Goal: Information Seeking & Learning: Understand process/instructions

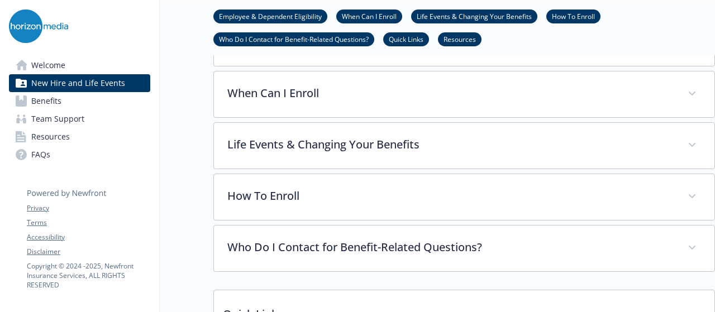
scroll to position [391, 0]
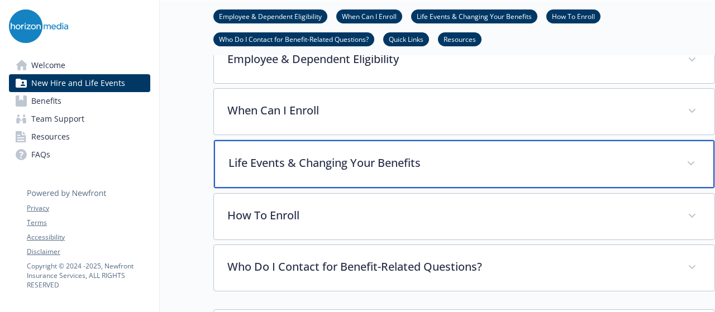
click at [398, 166] on p "Life Events & Changing Your Benefits" at bounding box center [450, 163] width 445 height 17
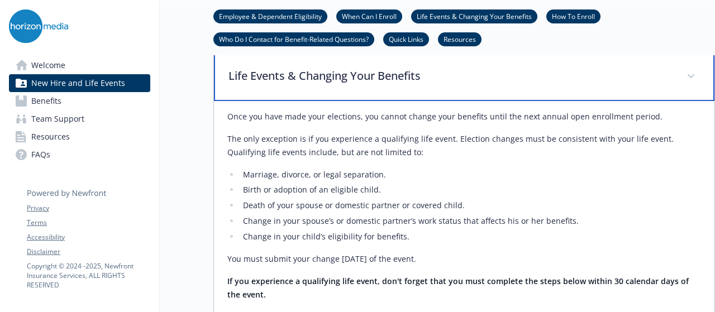
scroll to position [559, 0]
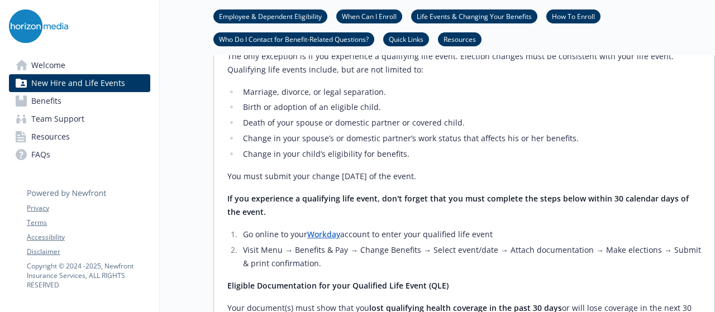
click at [325, 234] on link "Workday" at bounding box center [323, 234] width 33 height 11
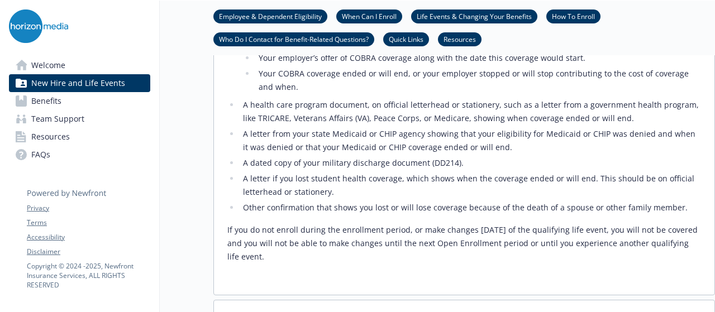
scroll to position [1173, 0]
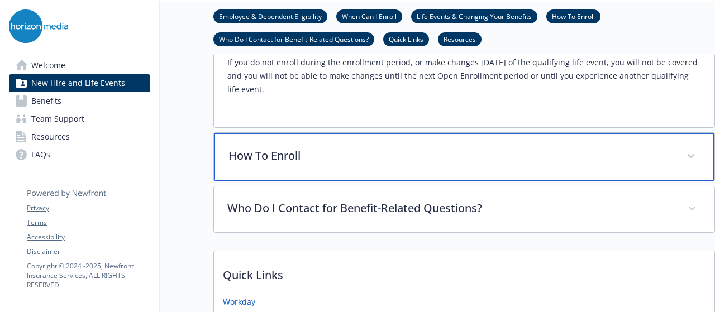
click at [672, 153] on p "How To Enroll" at bounding box center [450, 155] width 445 height 17
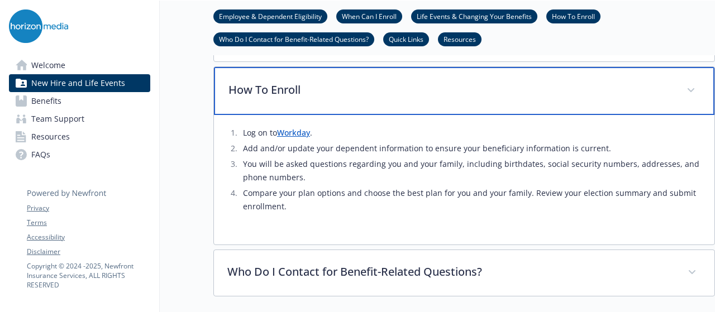
scroll to position [1285, 0]
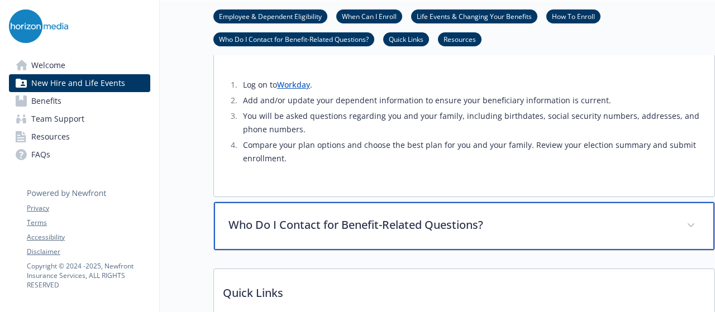
click at [366, 224] on p "Who Do I Contact for Benefit-Related Questions?" at bounding box center [450, 225] width 445 height 17
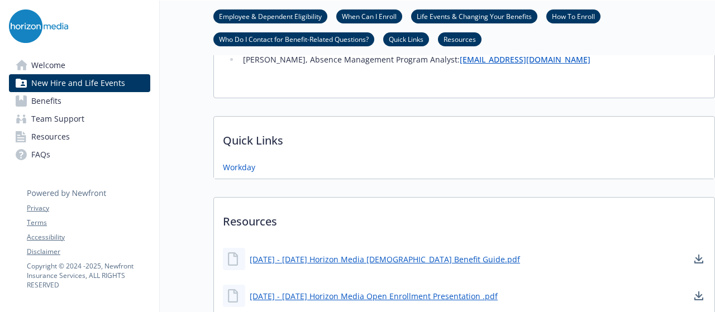
scroll to position [1676, 0]
